Goal: Transaction & Acquisition: Purchase product/service

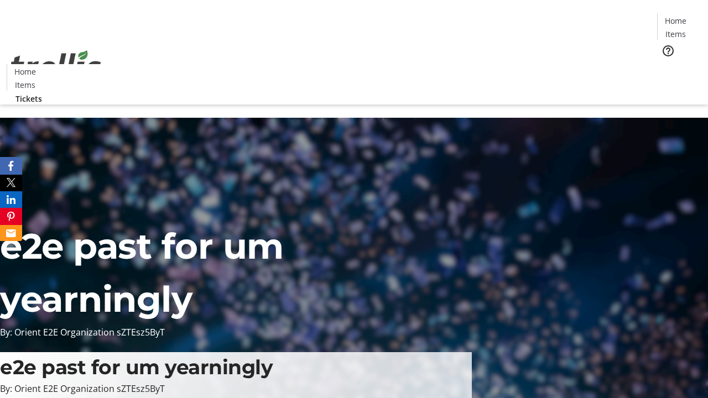
click at [666, 64] on span "Tickets" at bounding box center [679, 70] width 27 height 12
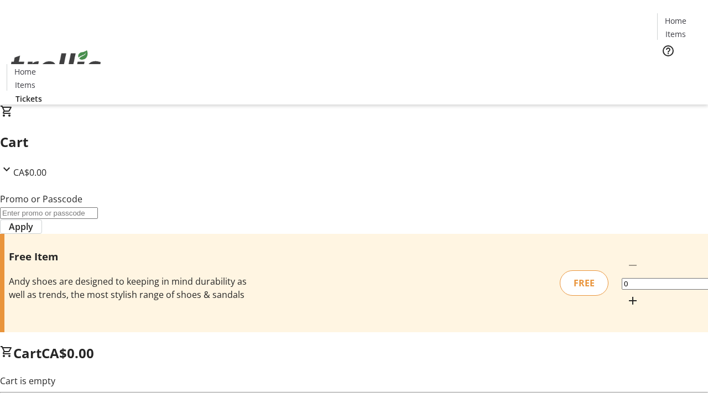
click at [626, 294] on mat-icon "Increment by one" at bounding box center [632, 300] width 13 height 13
type input "1"
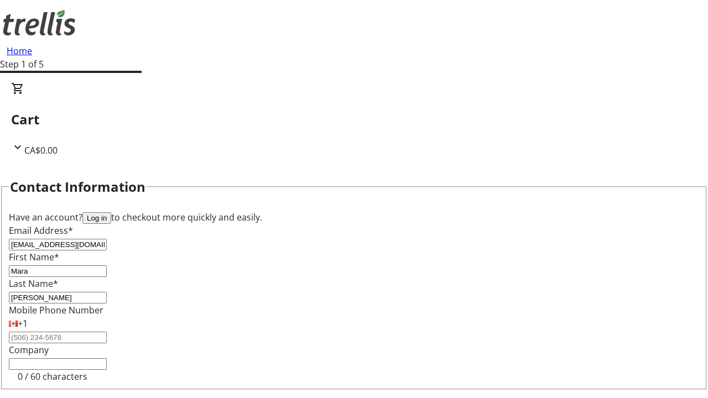
type input "[PERSON_NAME]"
